Goal: Transaction & Acquisition: Purchase product/service

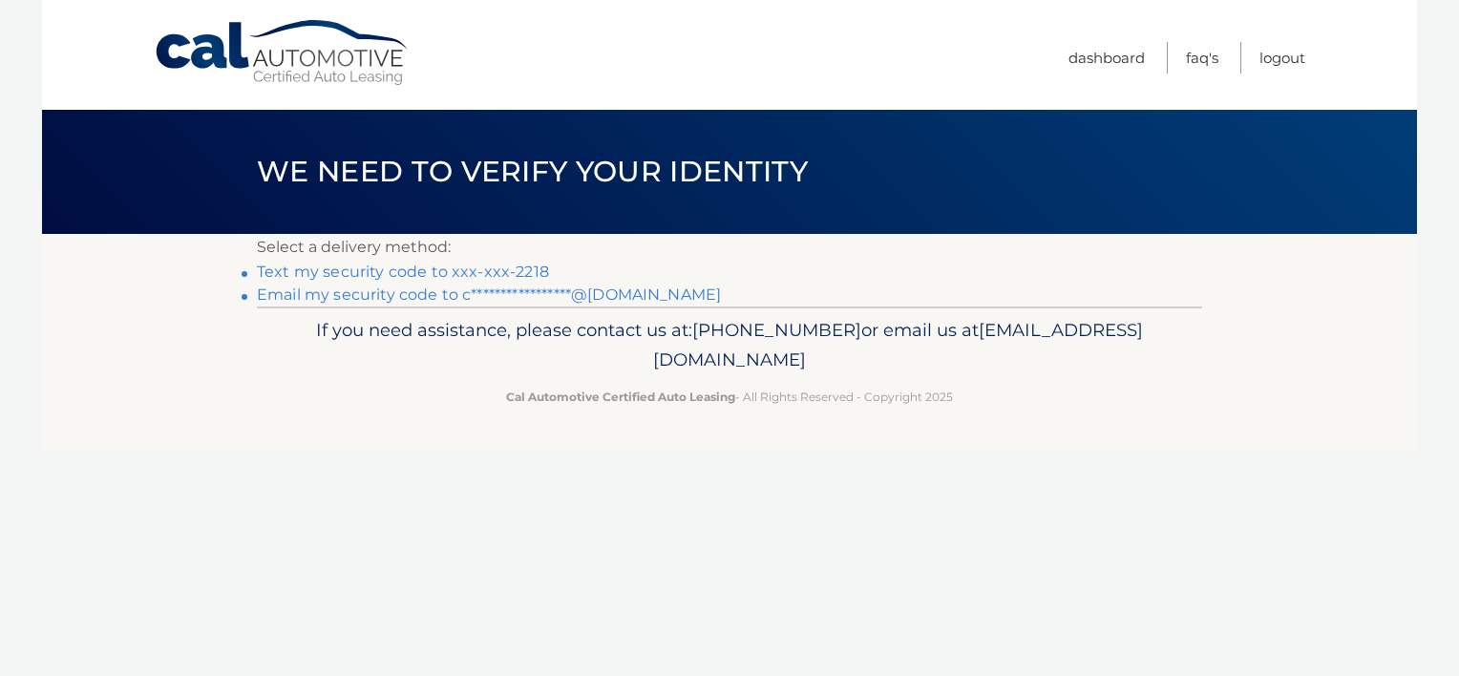
click at [498, 297] on link "**********" at bounding box center [489, 294] width 464 height 18
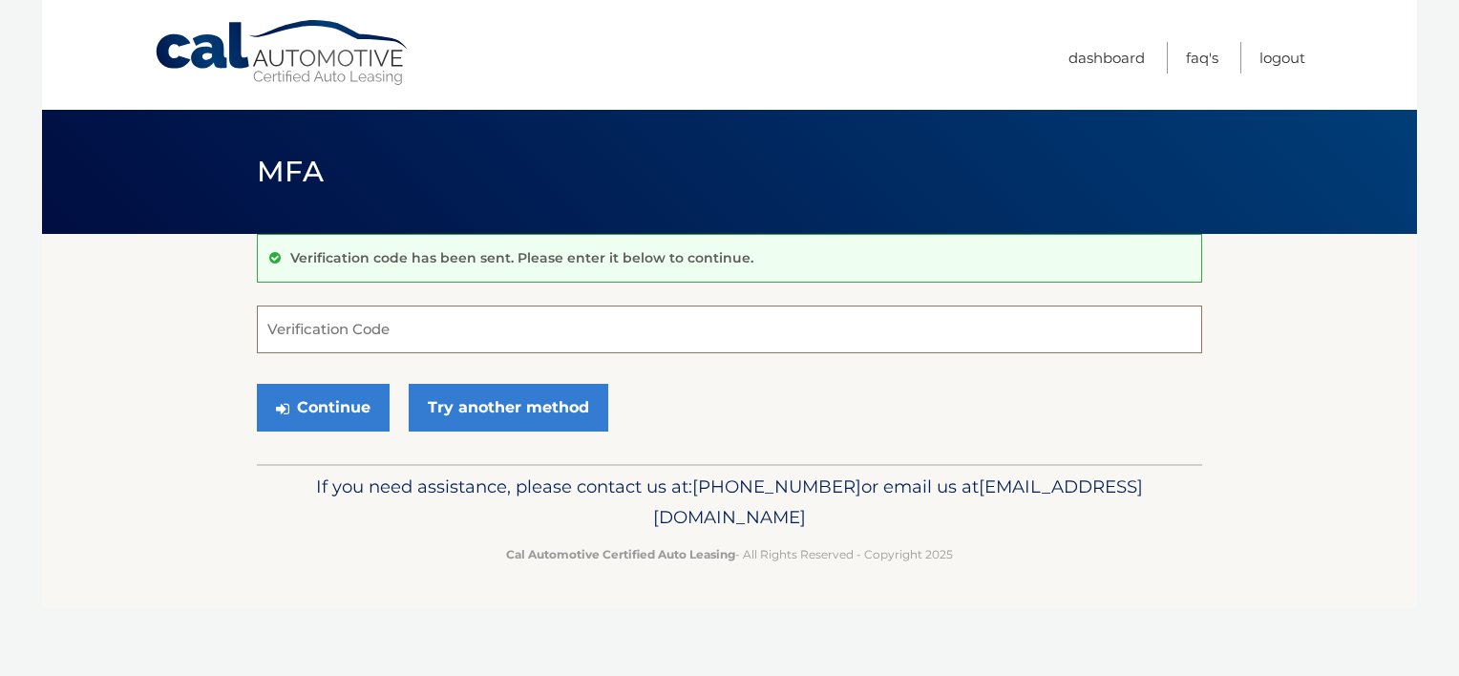
click at [434, 332] on input "Verification Code" at bounding box center [729, 329] width 945 height 48
click at [538, 325] on input "Verification Code" at bounding box center [729, 329] width 945 height 48
paste input "001671"
type input "001671"
click at [327, 419] on button "Continue" at bounding box center [323, 408] width 133 height 48
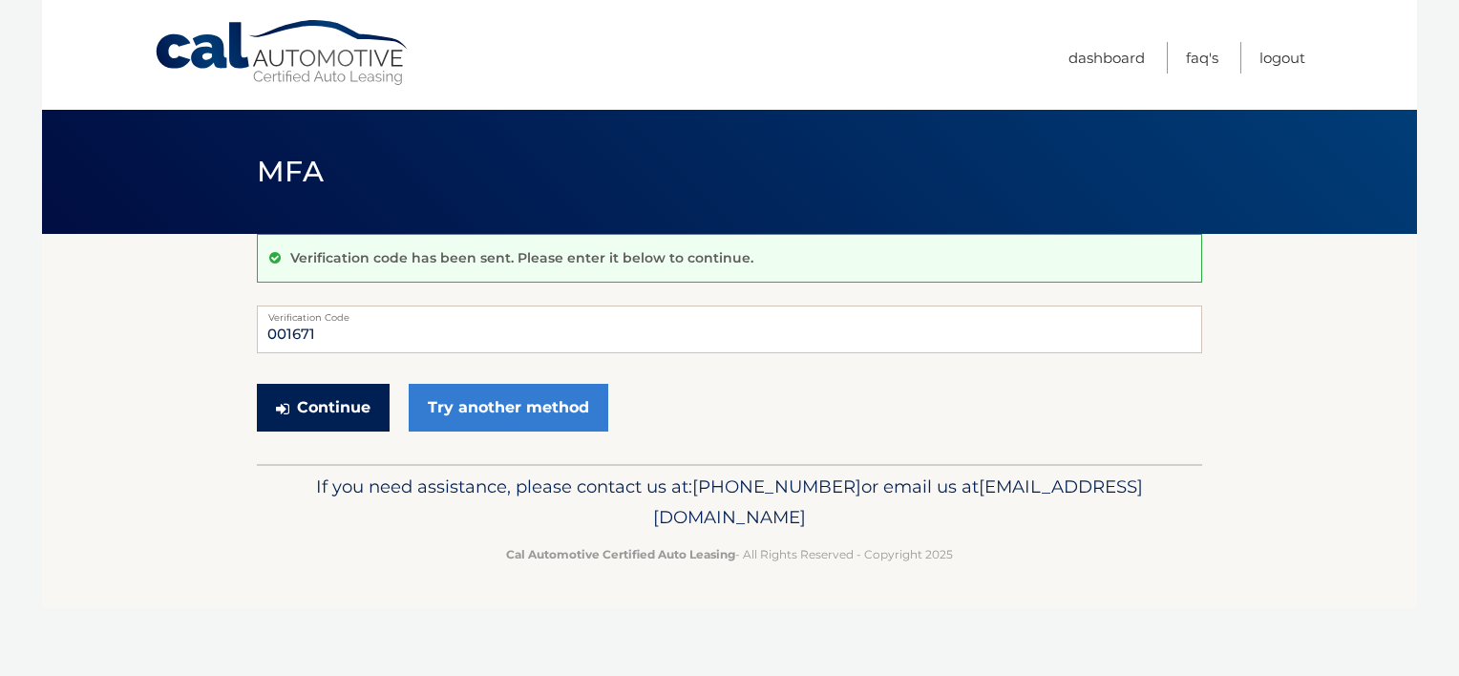
click at [313, 416] on button "Continue" at bounding box center [323, 408] width 133 height 48
click at [267, 329] on input "001671" at bounding box center [729, 329] width 945 height 48
click at [329, 409] on button "Continue" at bounding box center [323, 408] width 133 height 48
drag, startPoint x: 383, startPoint y: 330, endPoint x: 202, endPoint y: 334, distance: 180.5
click at [202, 334] on section "Verification code has been sent. Please enter it below to continue. 001671 Veri…" at bounding box center [729, 349] width 1375 height 230
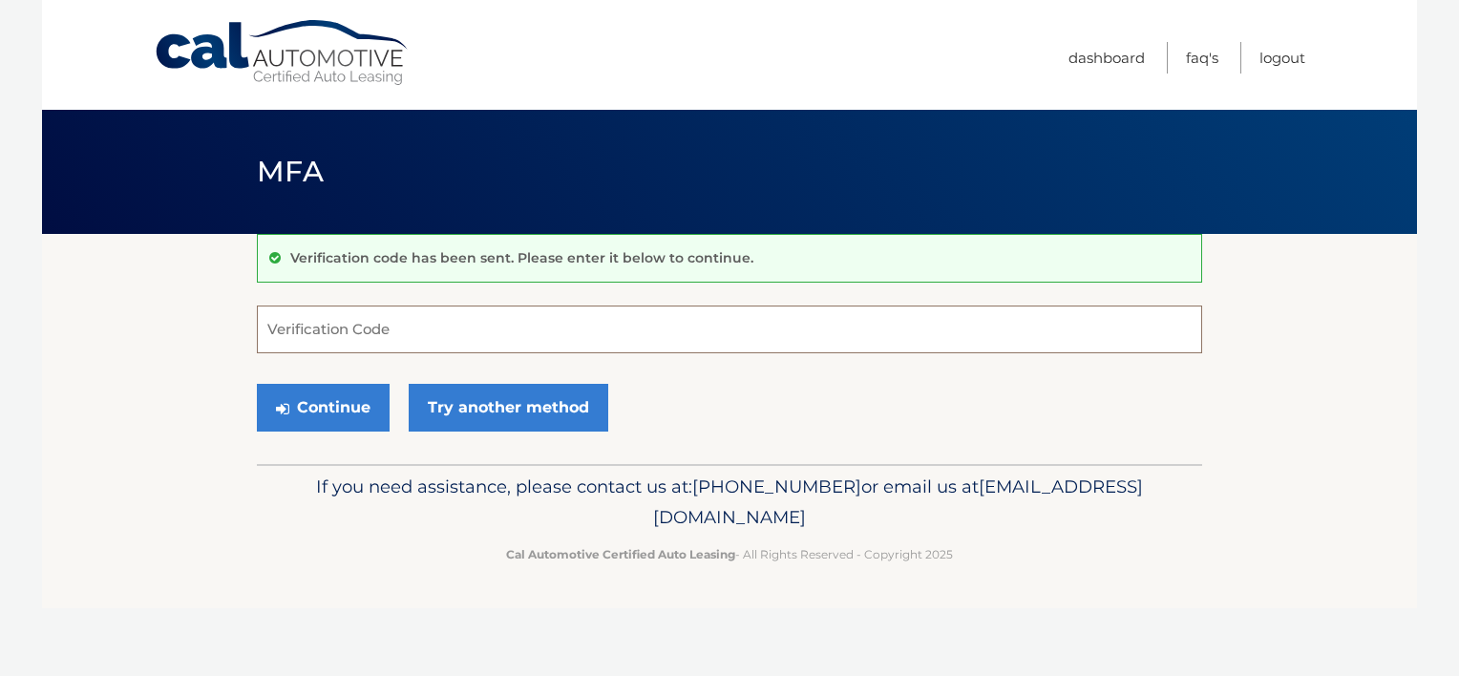
paste input "001671"
type input "001671"
click at [298, 397] on button "Continue" at bounding box center [323, 408] width 133 height 48
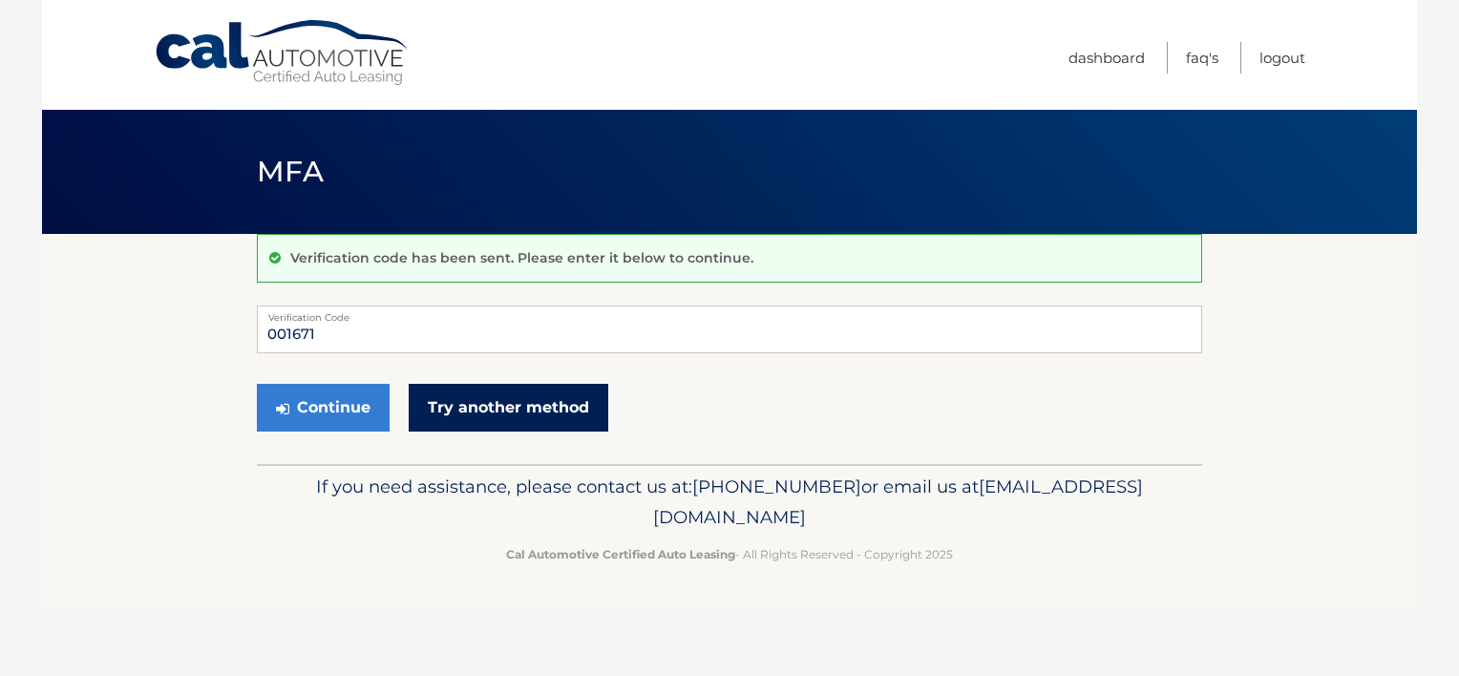
click at [540, 401] on link "Try another method" at bounding box center [509, 408] width 200 height 48
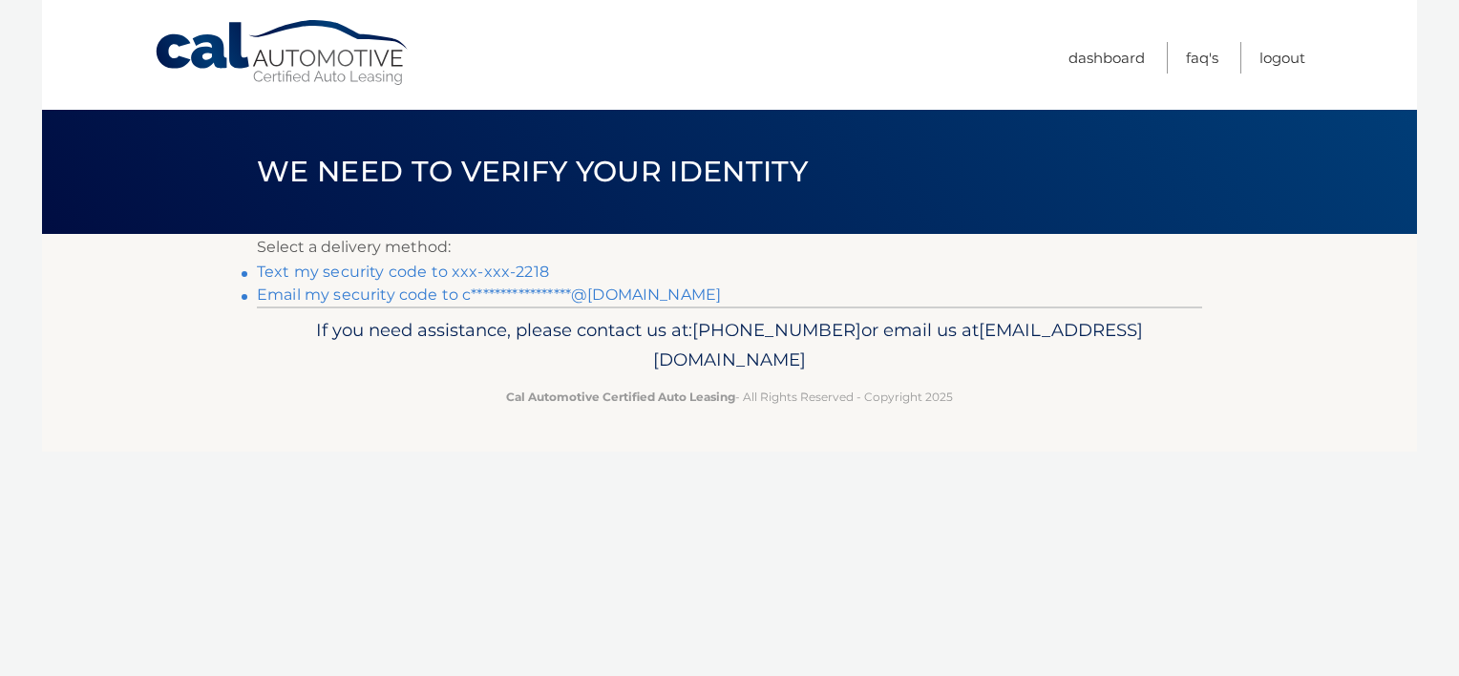
click at [455, 297] on link "**********" at bounding box center [489, 294] width 464 height 18
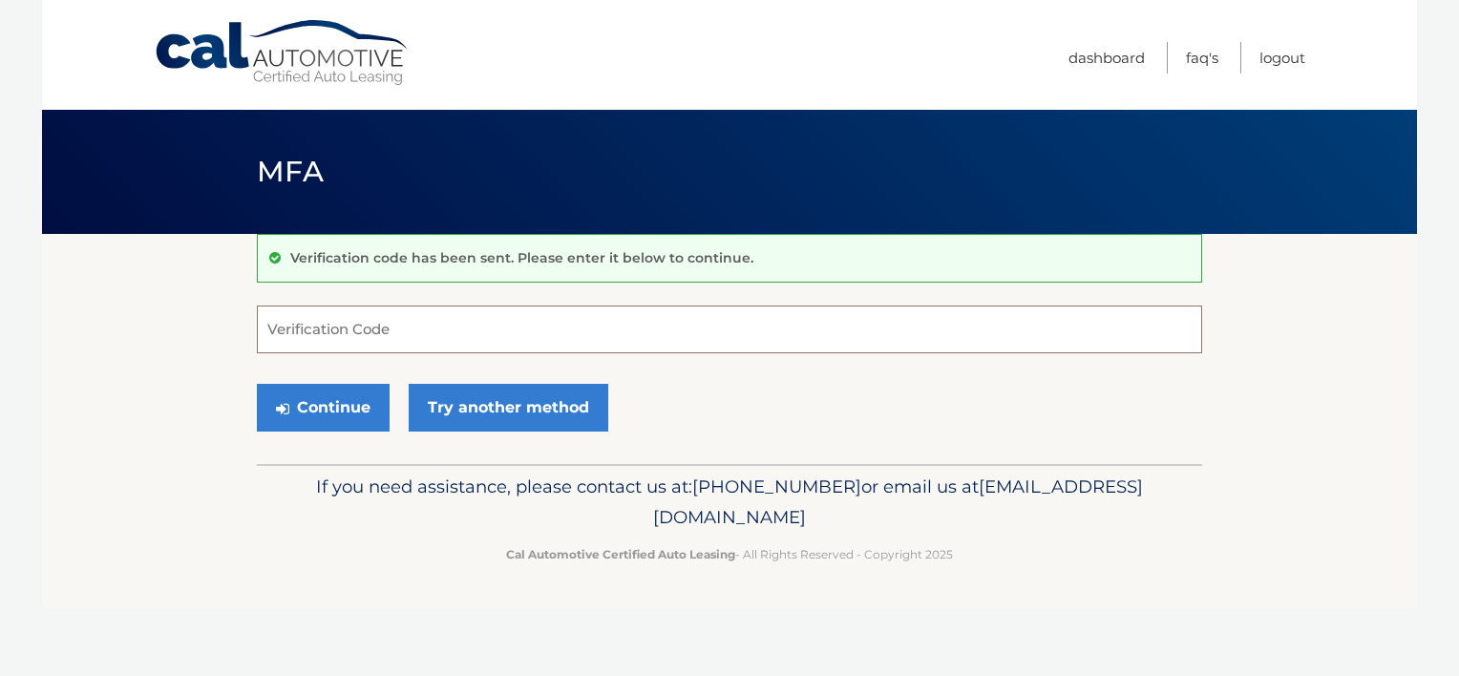
click at [389, 330] on input "Verification Code" at bounding box center [729, 329] width 945 height 48
type input "259581"
click at [321, 411] on button "Continue" at bounding box center [323, 408] width 133 height 48
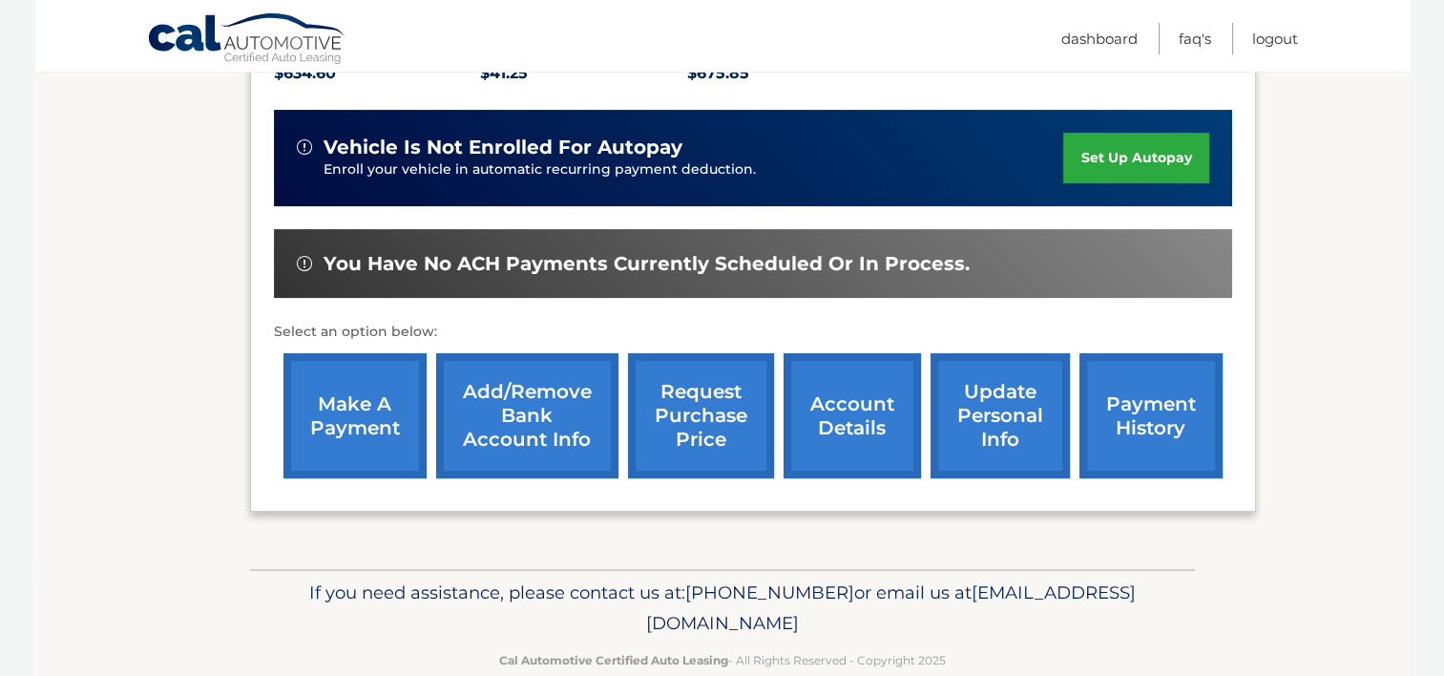
scroll to position [445, 0]
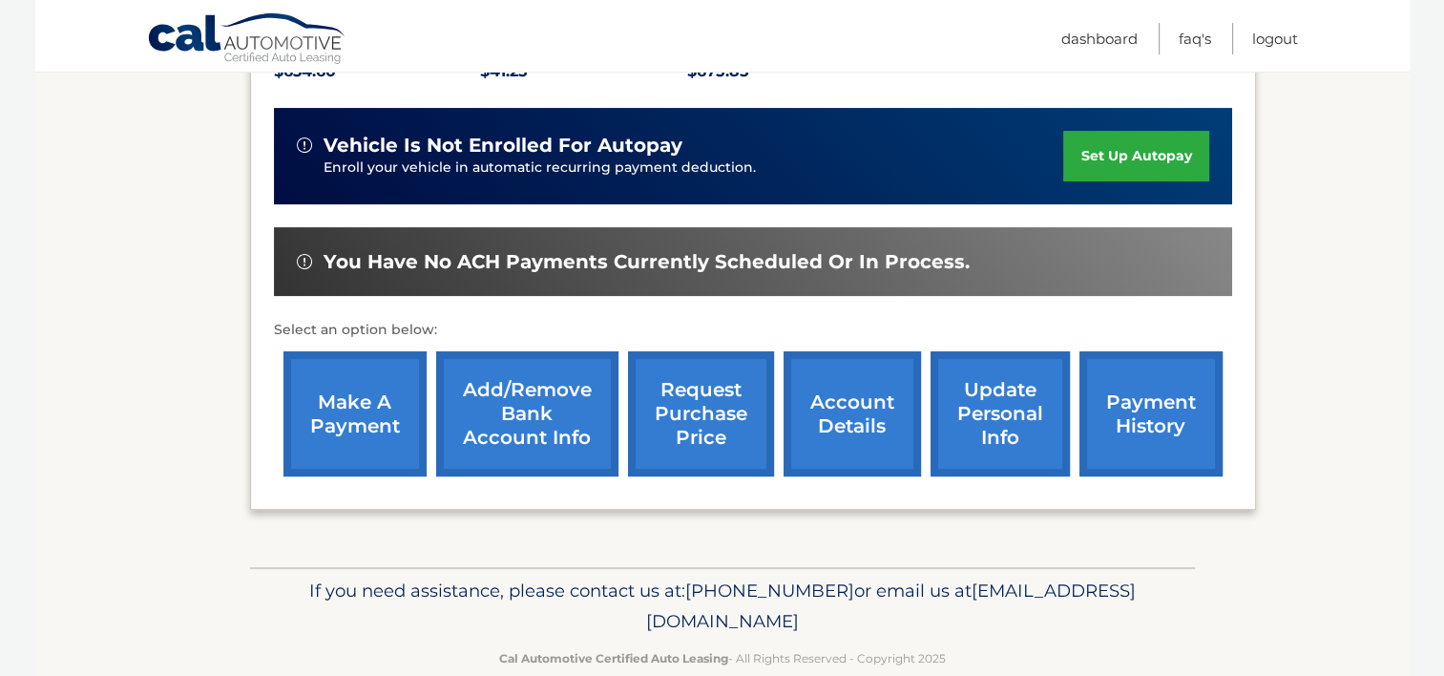
click at [357, 426] on link "make a payment" at bounding box center [355, 413] width 143 height 125
click at [799, 413] on link "account details" at bounding box center [852, 413] width 137 height 125
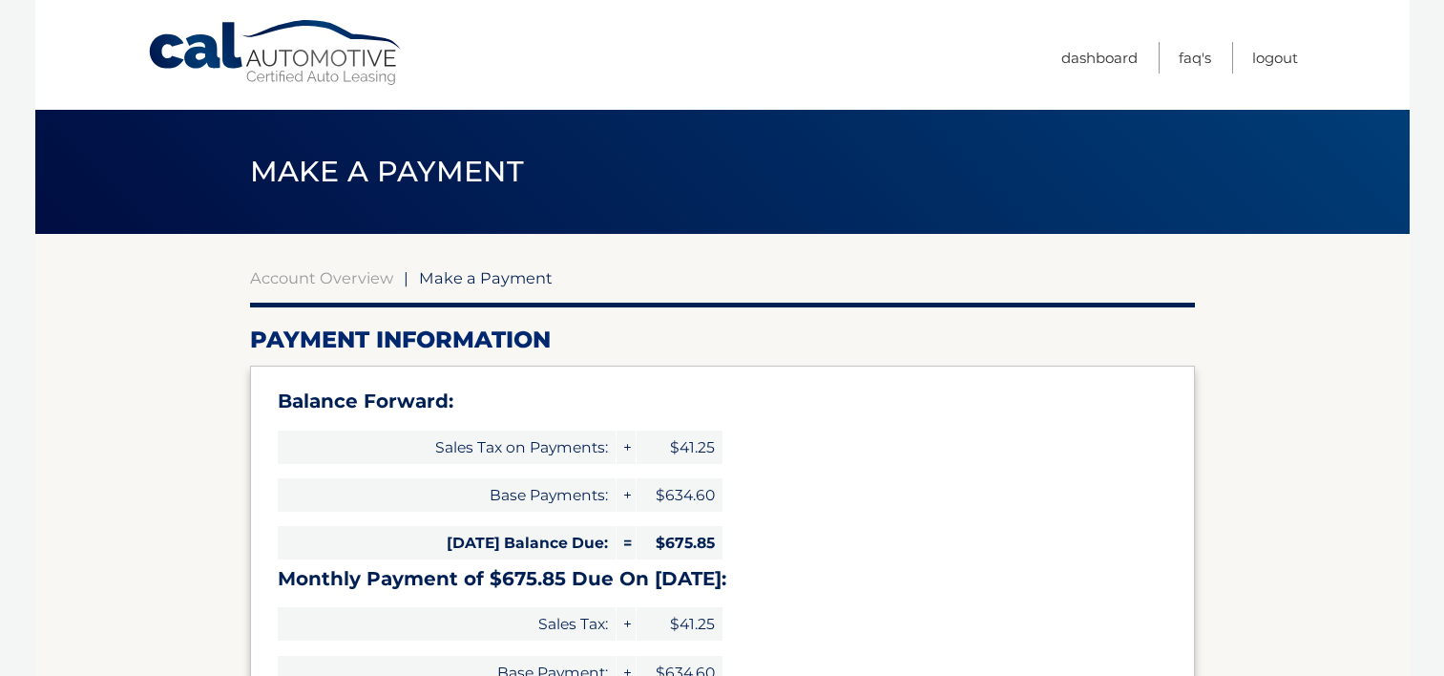
select select "NzE4MzRhNWItMjAyNS00YWJhLWIwYWUtZjNmM2I3NWUzYzZm"
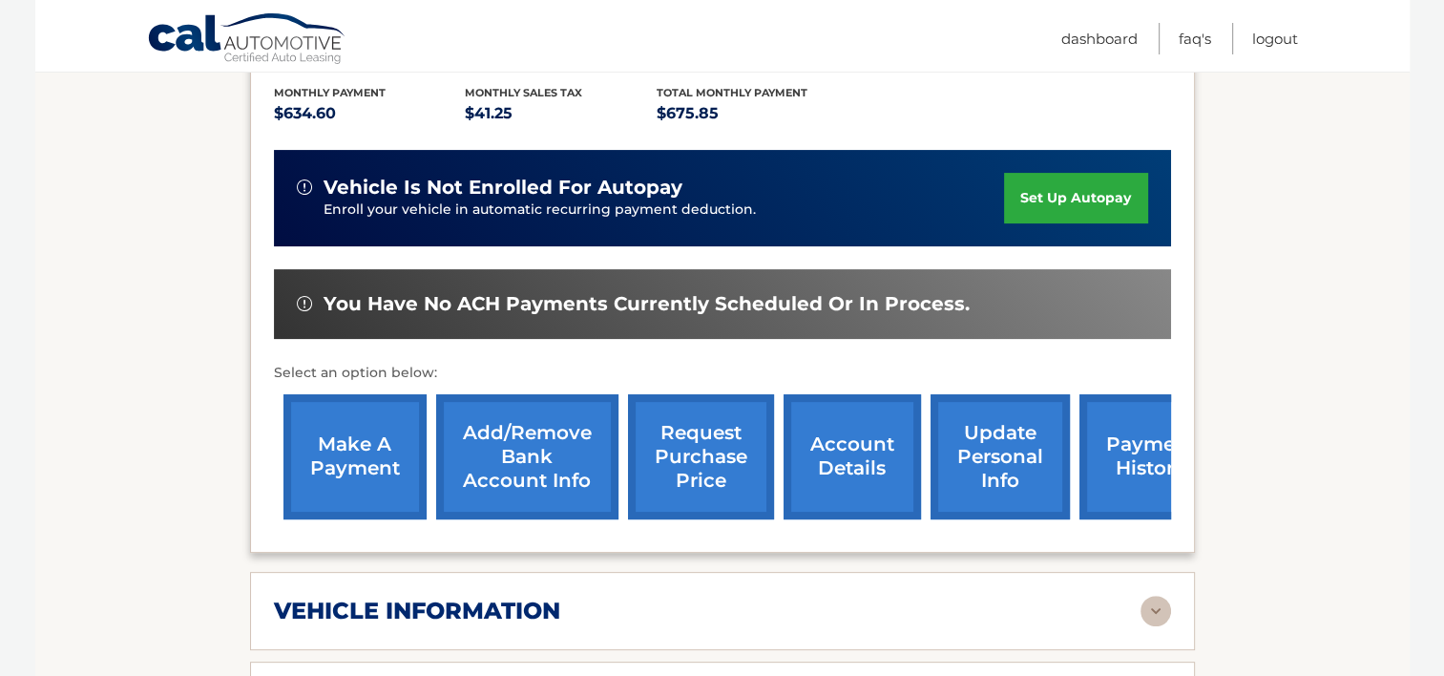
scroll to position [467, 0]
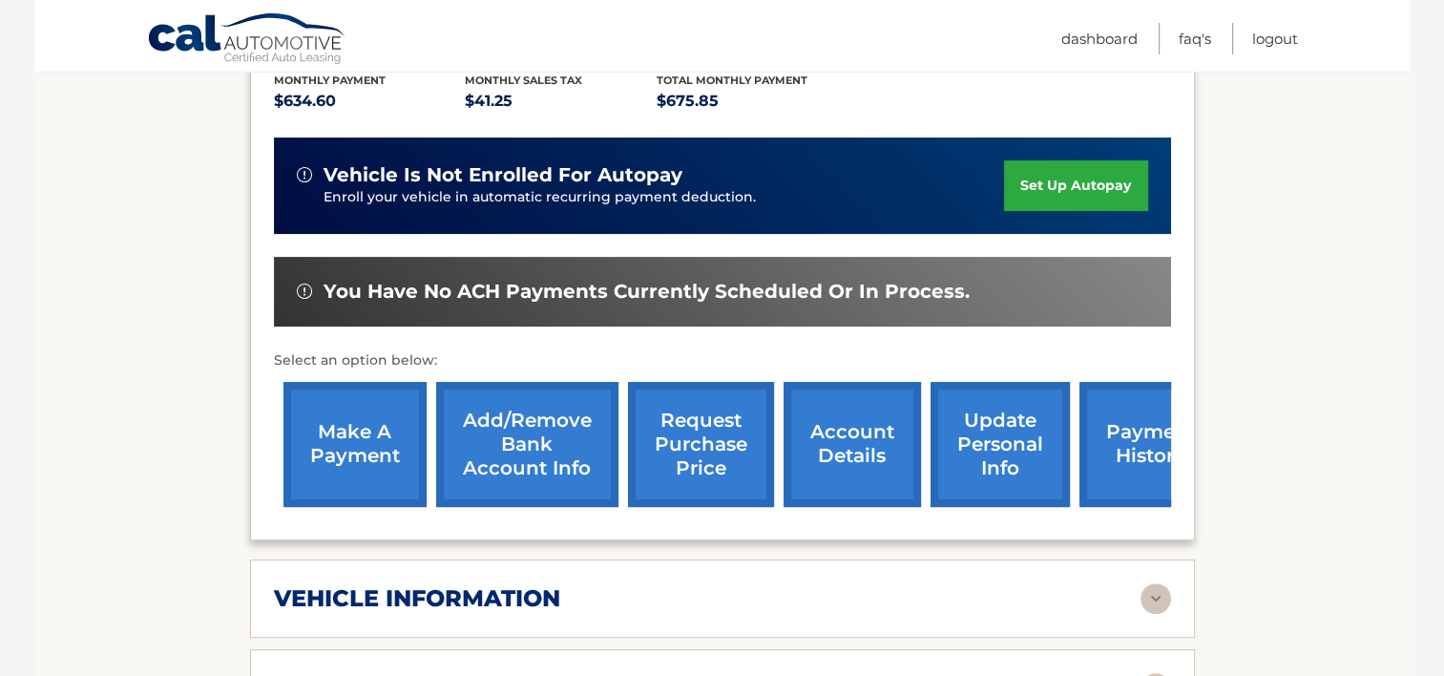
click at [327, 408] on link "make a payment" at bounding box center [355, 444] width 143 height 125
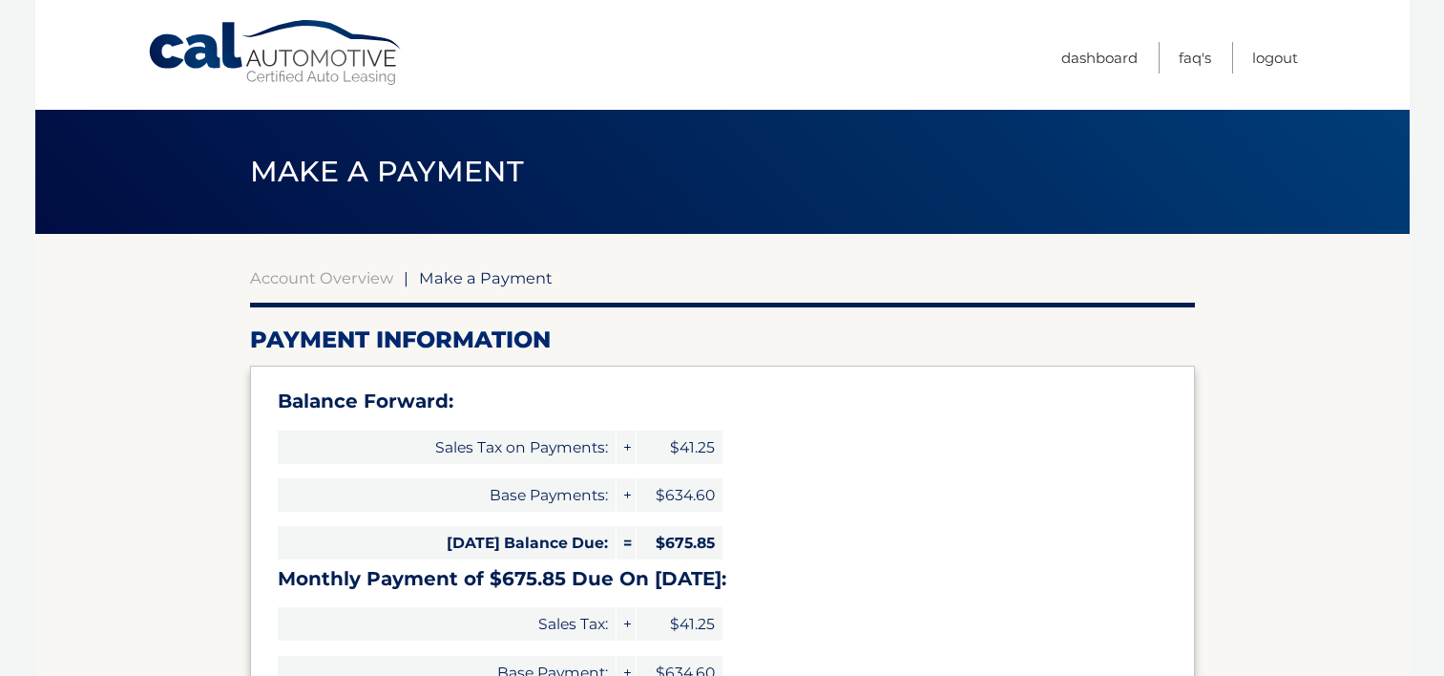
select select "NzE4MzRhNWItMjAyNS00YWJhLWIwYWUtZjNmM2I3NWUzYzZm"
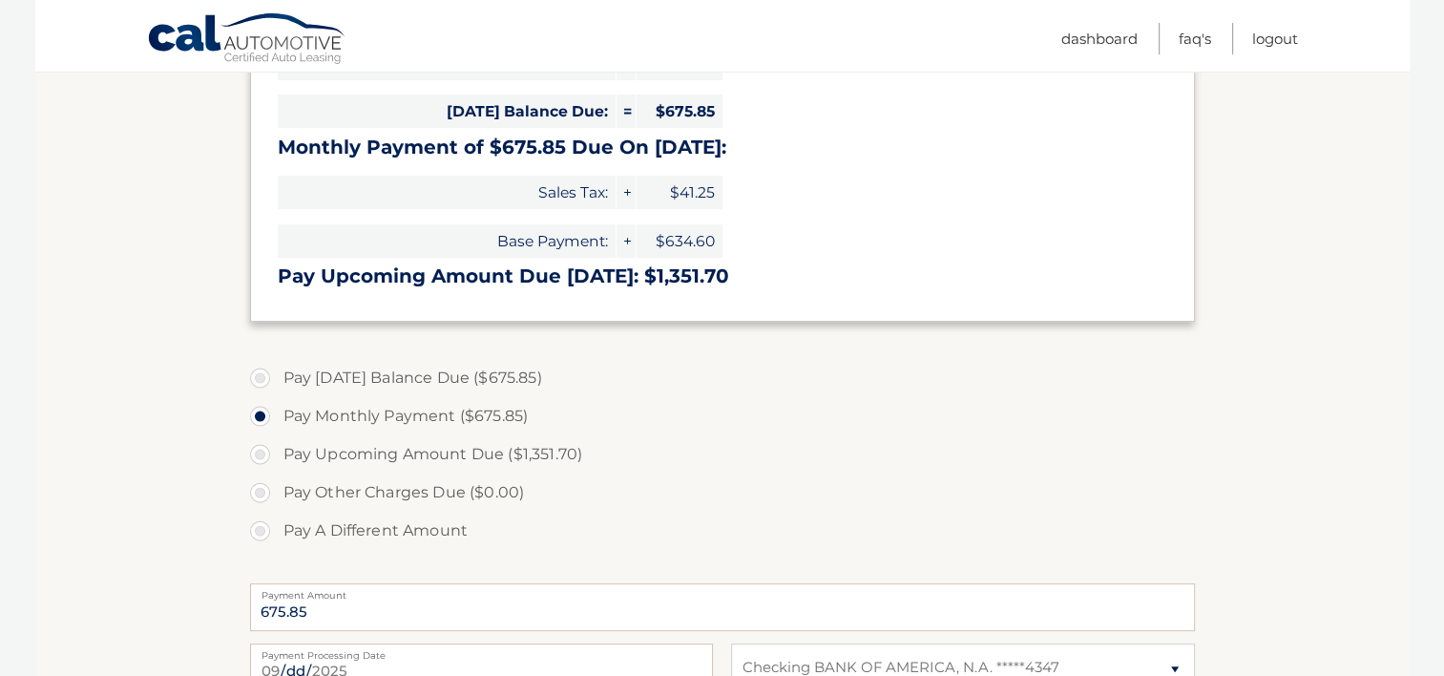
scroll to position [458, 0]
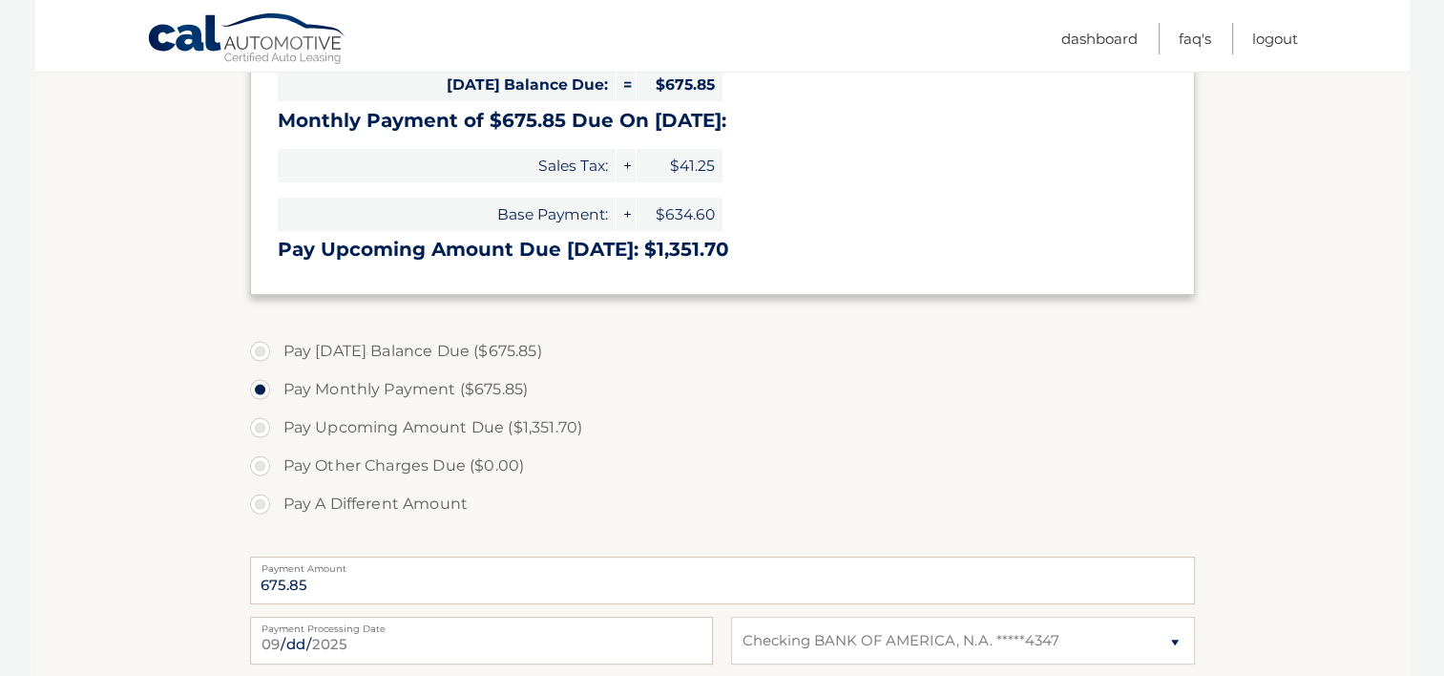
click at [255, 346] on label "Pay [DATE] Balance Due ($675.85)" at bounding box center [722, 351] width 945 height 38
click at [258, 346] on input "Pay Today's Balance Due ($675.85)" at bounding box center [267, 347] width 19 height 31
radio input "true"
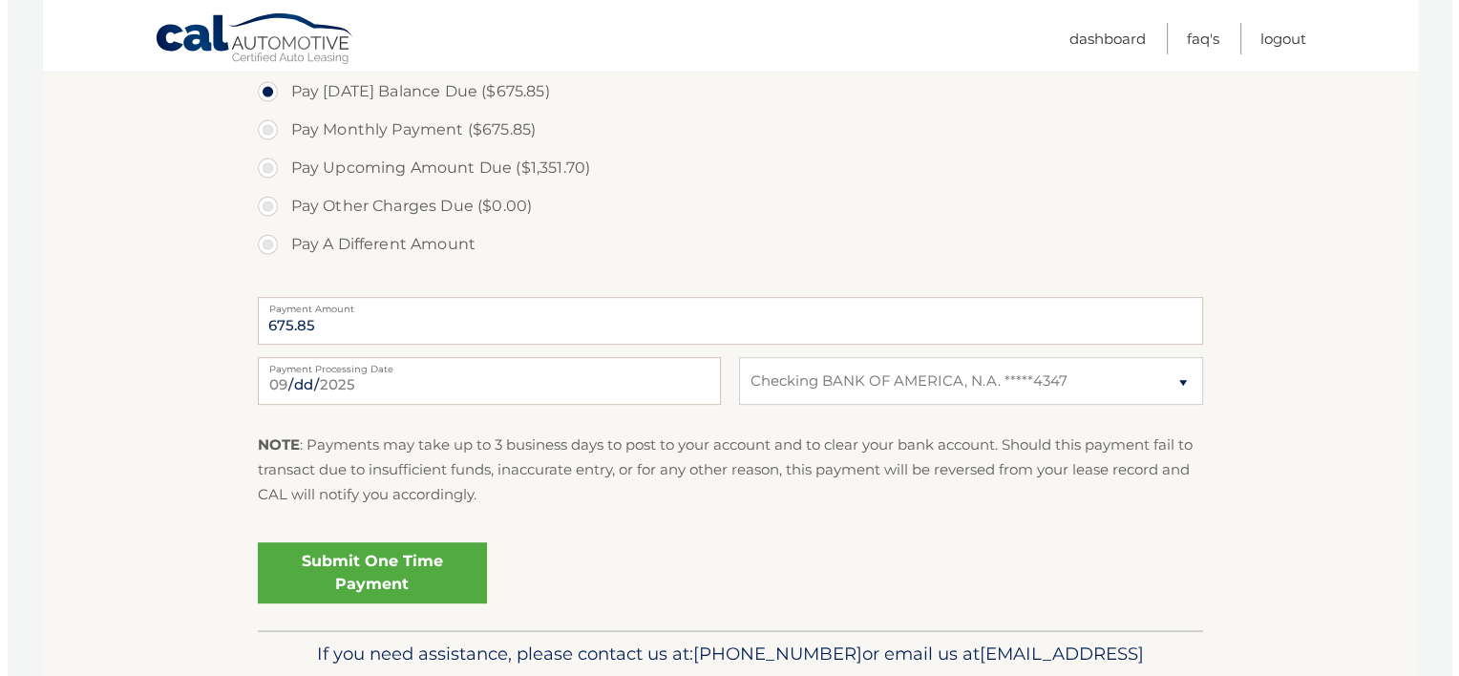
scroll to position [722, 0]
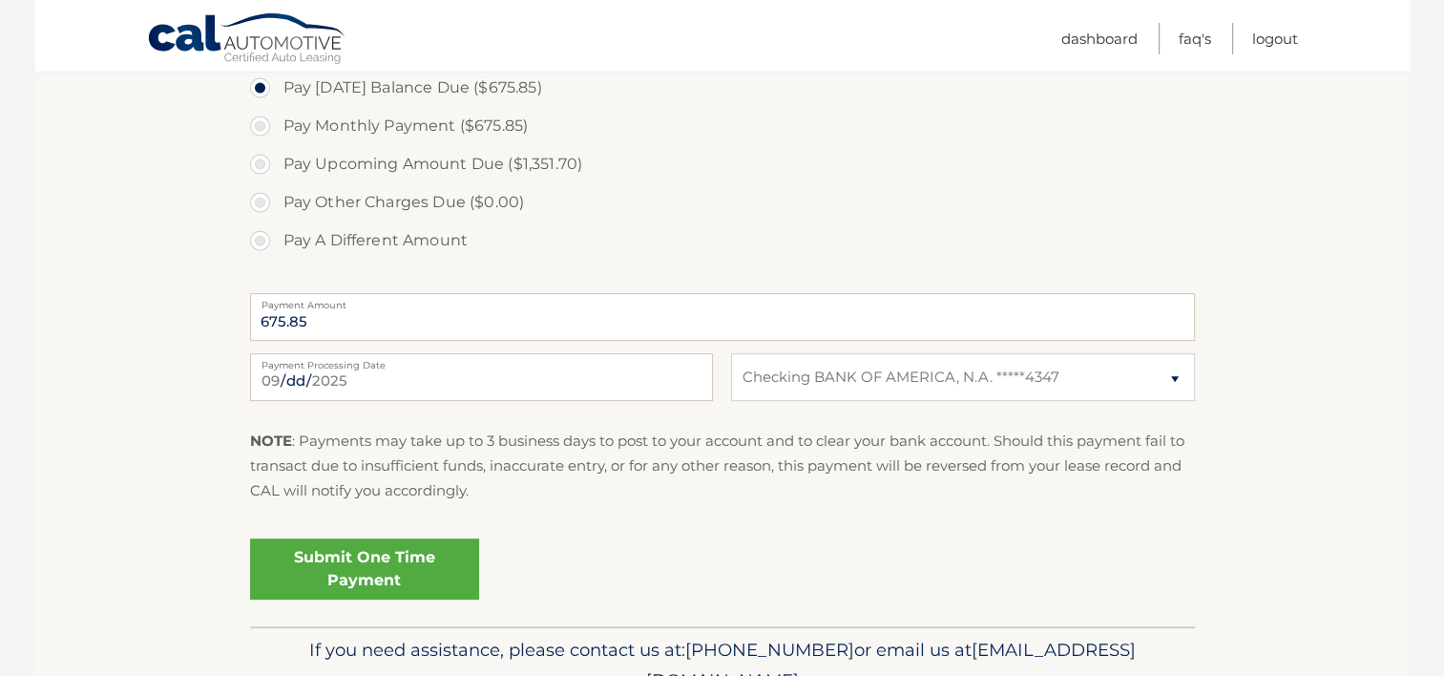
click at [366, 560] on link "Submit One Time Payment" at bounding box center [364, 568] width 229 height 61
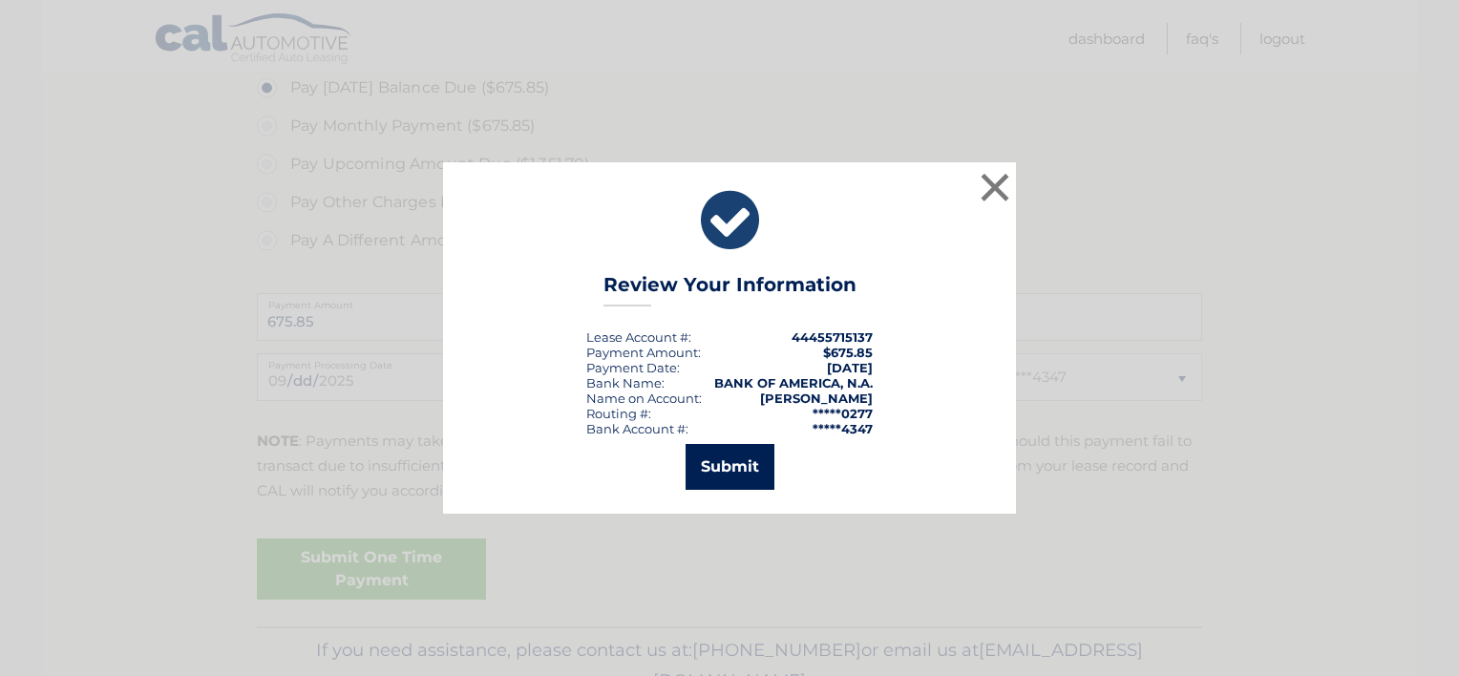
click at [720, 461] on button "Submit" at bounding box center [729, 467] width 89 height 46
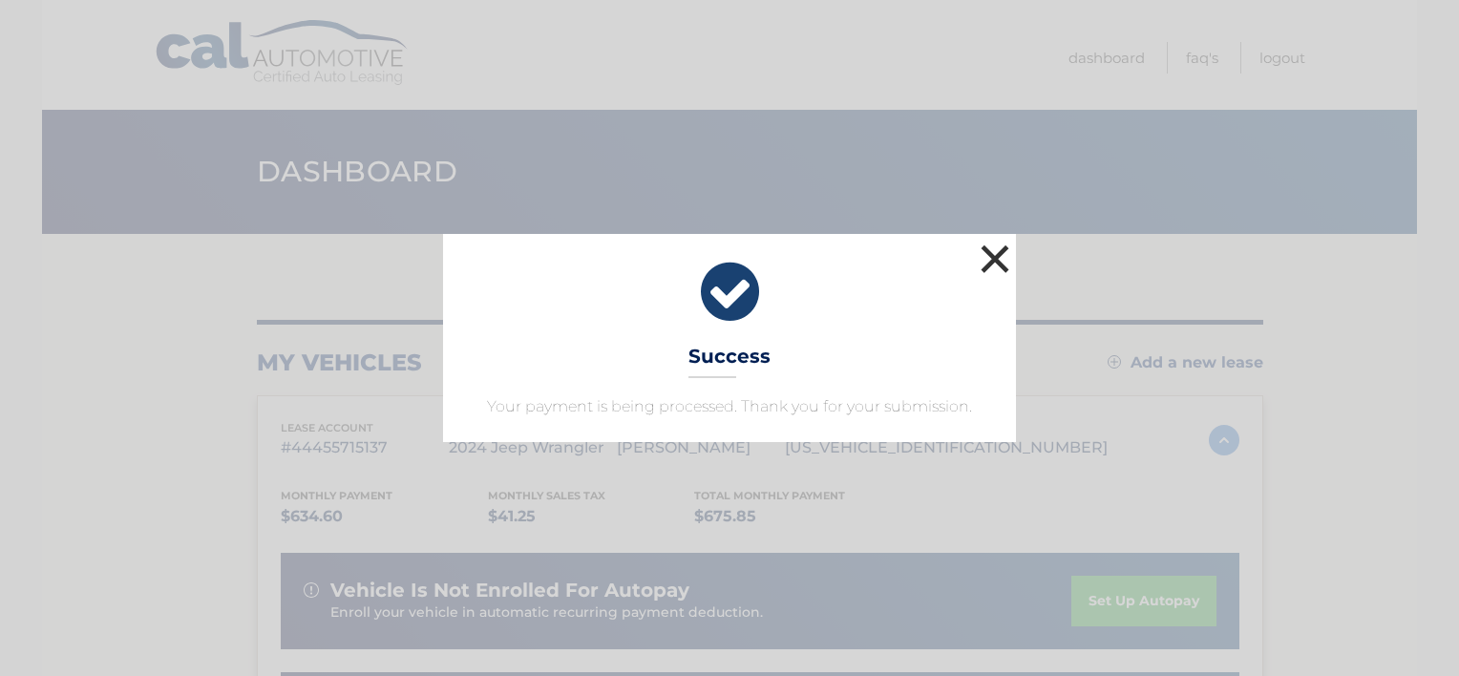
click at [996, 254] on button "×" at bounding box center [995, 259] width 38 height 38
